Goal: Task Accomplishment & Management: Use online tool/utility

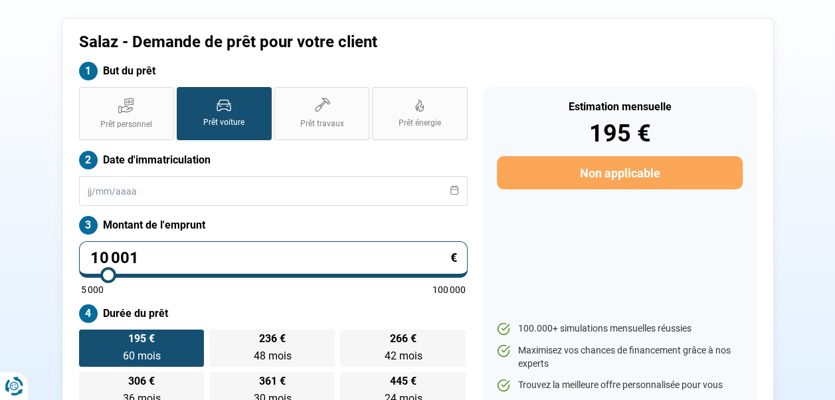
click at [229, 252] on input "10 001" at bounding box center [273, 259] width 389 height 37
type input "1 000"
type input "5000"
type input "100"
type input "5000"
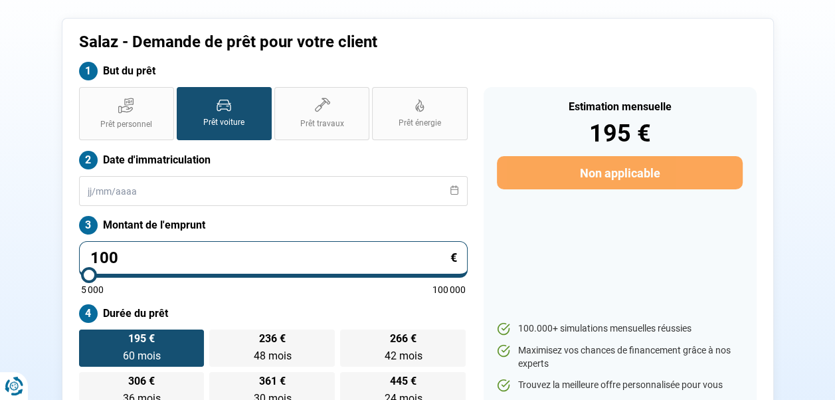
type input "10"
type input "5000"
type input "1"
type input "5000"
type input "0"
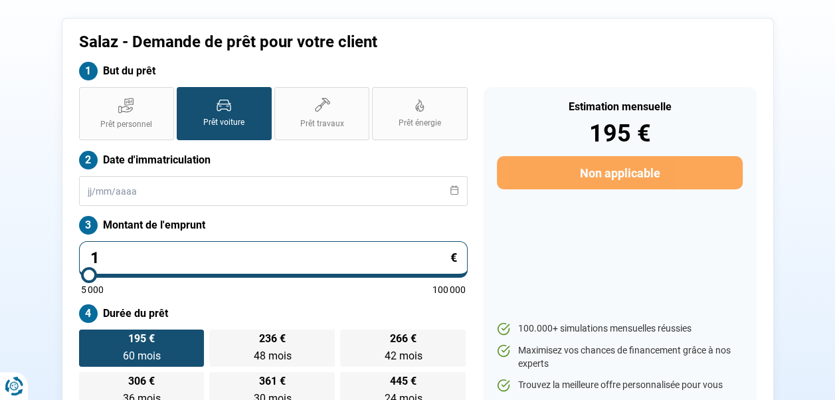
type input "5000"
type input "1"
type input "5000"
type input "12"
type input "5000"
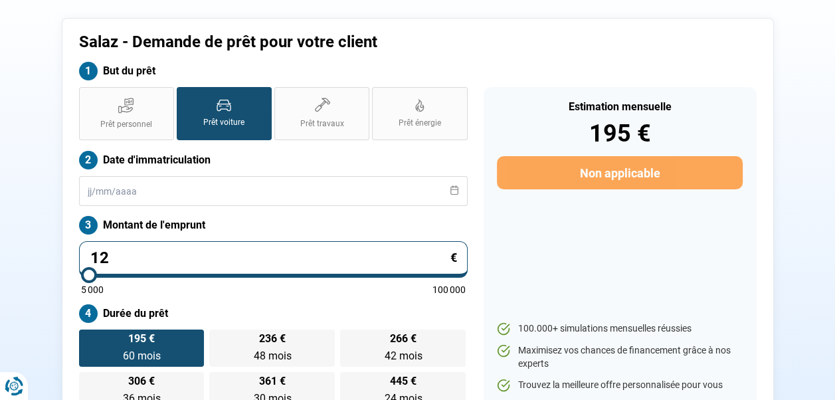
type input "124"
type input "5000"
type input "1 249"
type input "5000"
type input "12 490"
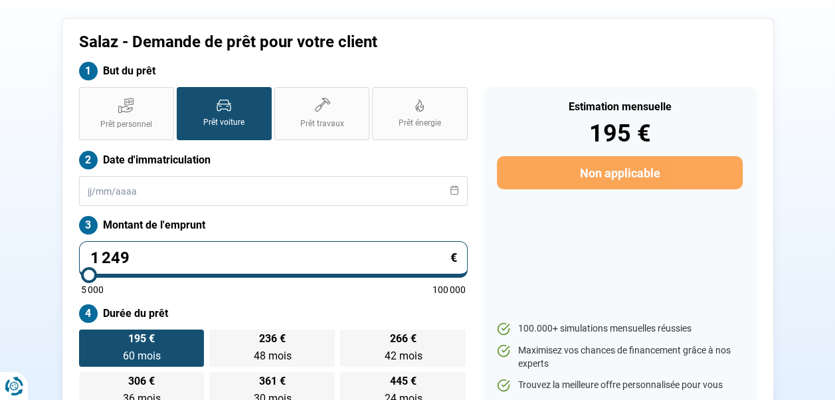
type input "12500"
type input "12 490"
type input "12500"
click at [652, 270] on div "Estimation mensuelle 195 € Non applicable 100.000+ simulations mensuelles réuss…" at bounding box center [620, 248] width 273 height 322
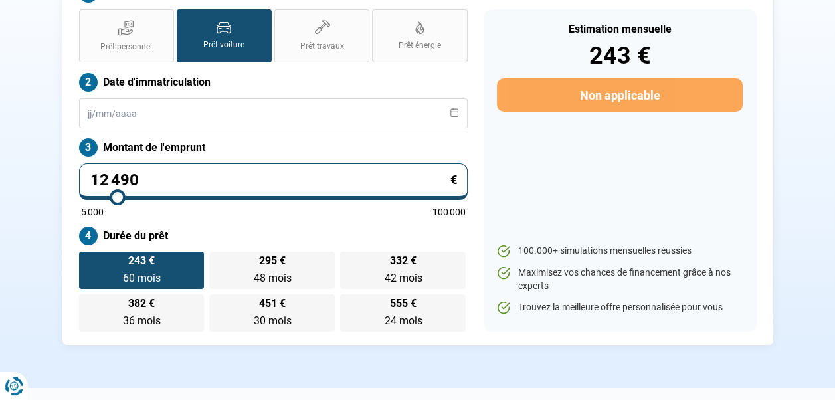
scroll to position [131, 0]
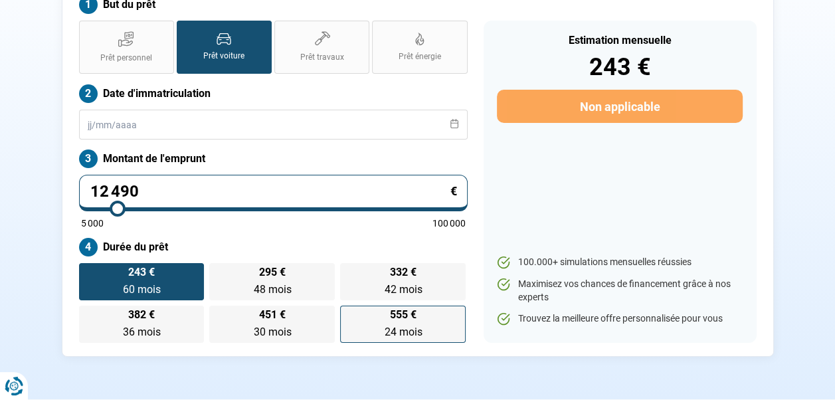
click at [400, 330] on span "24 mois" at bounding box center [403, 332] width 38 height 13
click at [349, 314] on input "555 € 24 mois 24 mois" at bounding box center [344, 310] width 9 height 9
radio input "true"
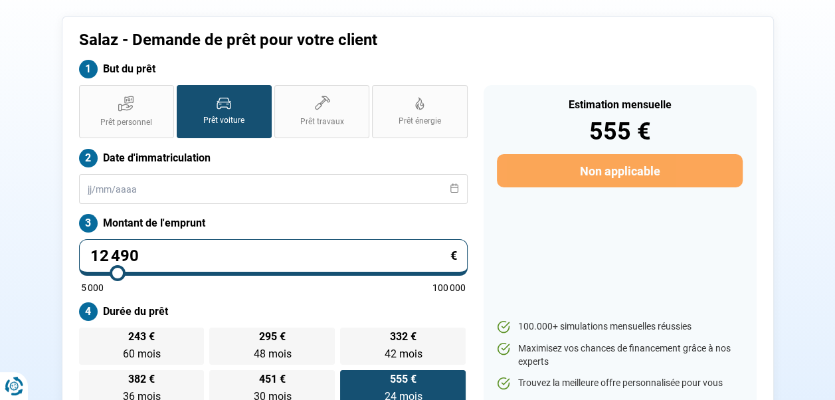
scroll to position [64, 0]
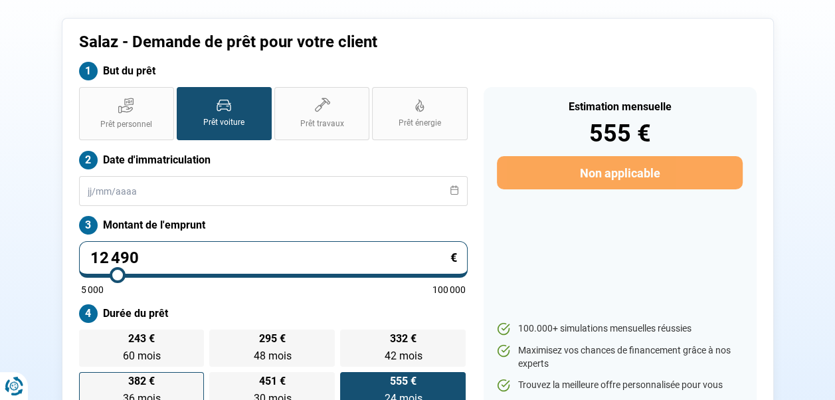
click at [142, 379] on span "382 €" at bounding box center [141, 381] width 27 height 11
click at [88, 379] on input "382 € 36 mois 36 mois" at bounding box center [83, 376] width 9 height 9
radio input "true"
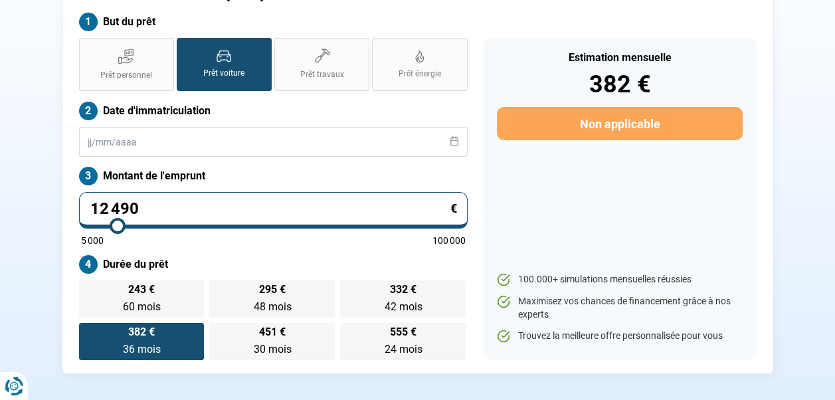
scroll to position [131, 0]
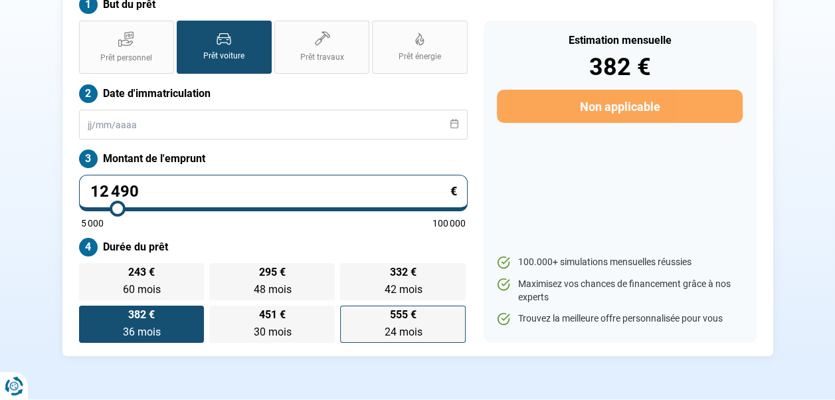
click at [398, 324] on label "555 € 24 mois 24 mois" at bounding box center [403, 324] width 126 height 37
click at [349, 314] on input "555 € 24 mois 24 mois" at bounding box center [344, 310] width 9 height 9
radio input "true"
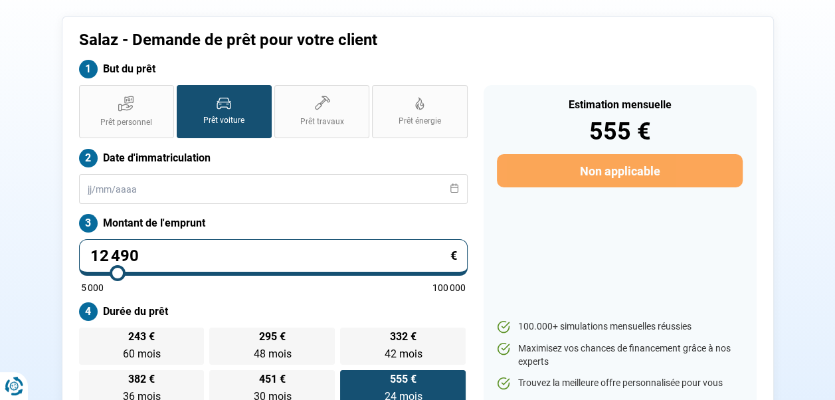
scroll to position [64, 0]
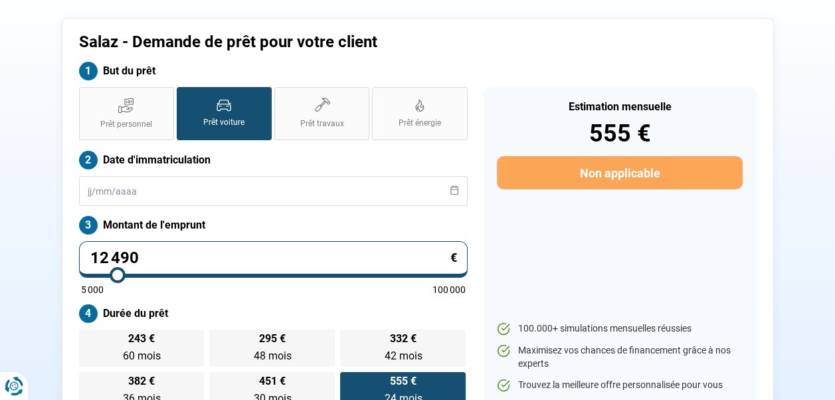
click at [190, 250] on input "12 490" at bounding box center [273, 259] width 389 height 37
type input "1 249"
type input "5000"
type input "124"
type input "5000"
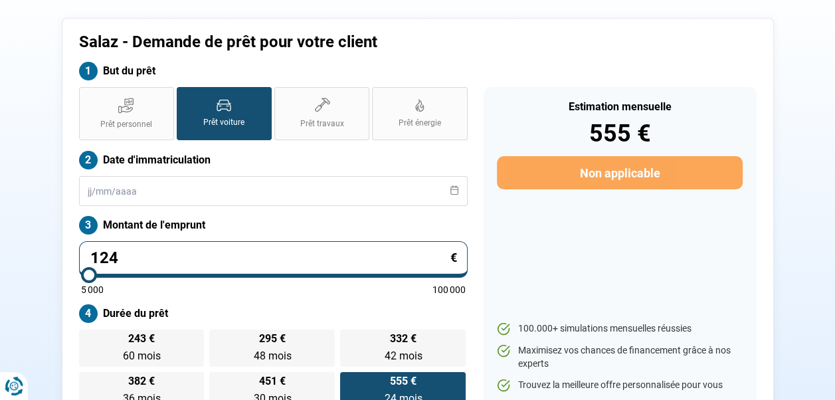
type input "12"
type input "5000"
type input "1"
type input "5000"
type input "10"
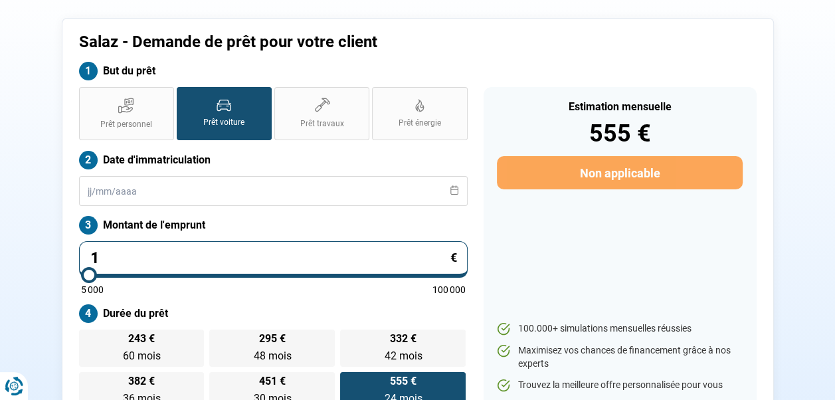
type input "5000"
type input "100"
type input "5000"
type input "1 000"
type input "5000"
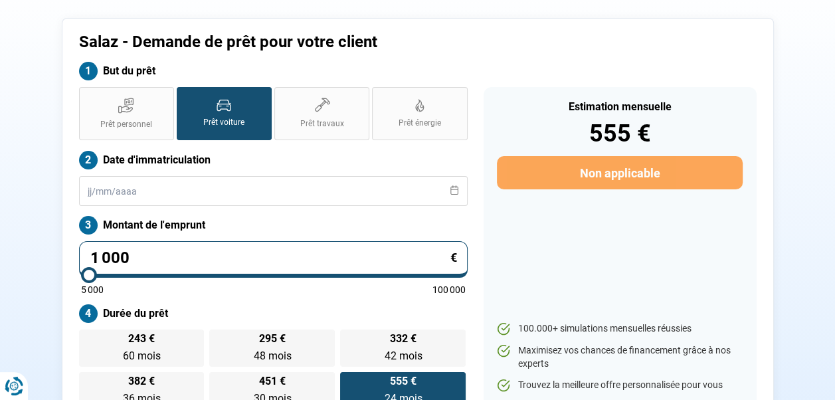
type input "10 001"
type input "10000"
type input "10 001"
type input "10000"
radio input "true"
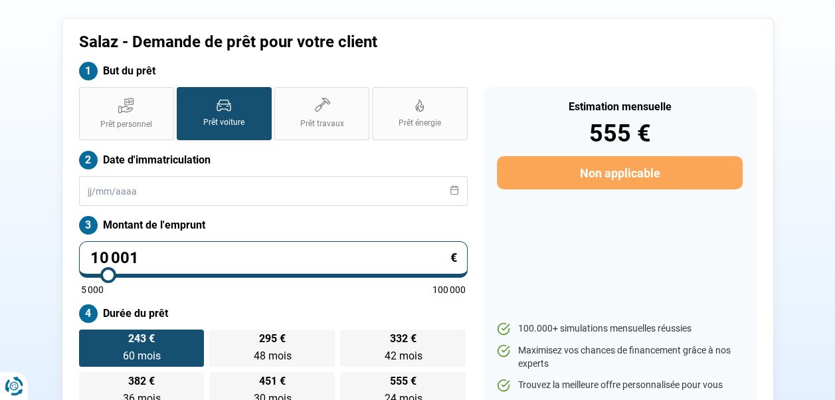
click at [674, 258] on div "Estimation mensuelle 555 € Non applicable 100.000+ simulations mensuelles réuss…" at bounding box center [620, 248] width 273 height 322
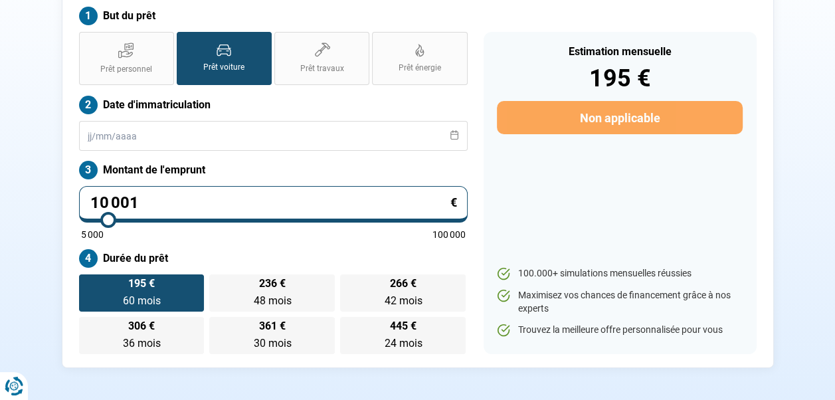
scroll to position [131, 0]
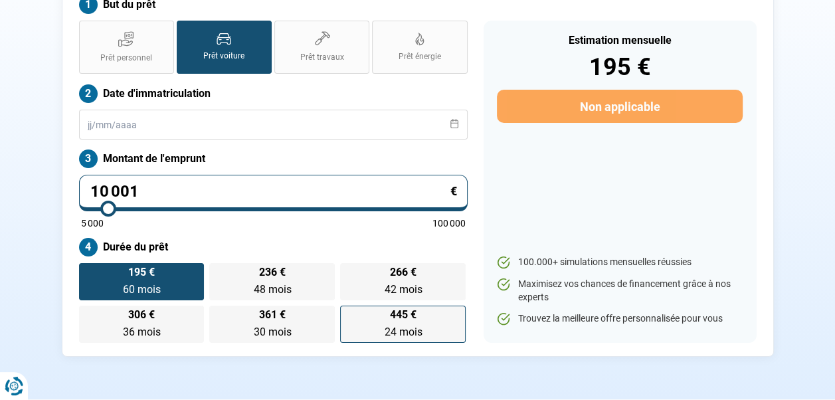
click at [411, 319] on span "445 €" at bounding box center [403, 315] width 27 height 11
click at [349, 314] on input "445 € 24 mois 24 mois" at bounding box center [344, 310] width 9 height 9
radio input "true"
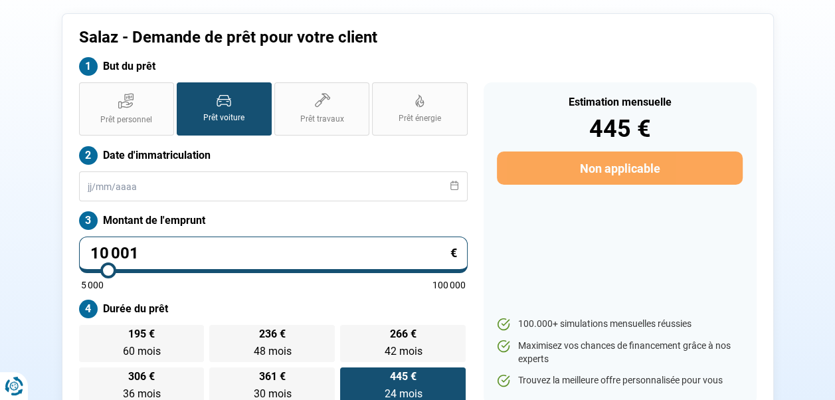
scroll to position [64, 0]
